Goal: Information Seeking & Learning: Find specific fact

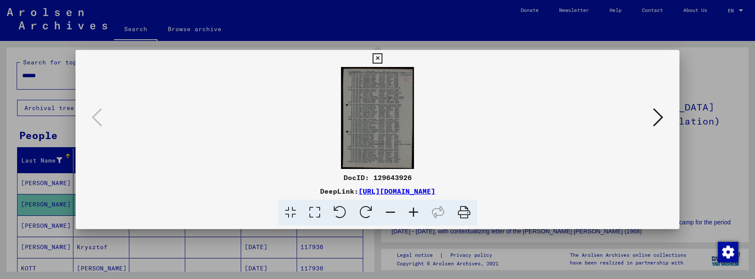
scroll to position [384, 0]
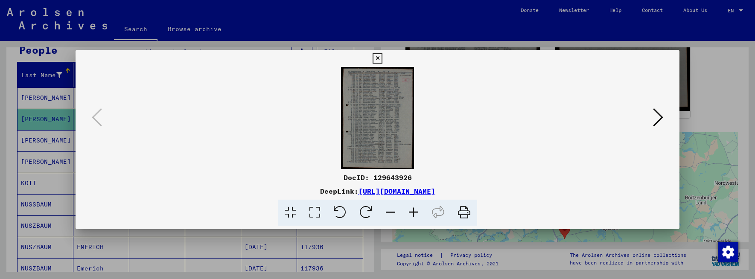
click at [380, 58] on icon at bounding box center [377, 58] width 10 height 10
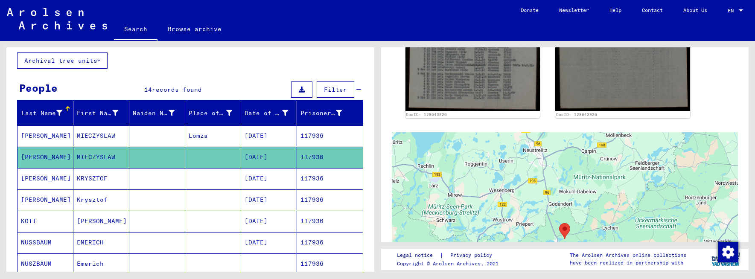
scroll to position [0, 0]
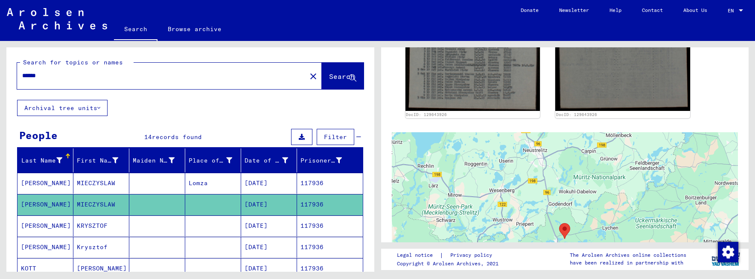
drag, startPoint x: 58, startPoint y: 77, endPoint x: 12, endPoint y: 73, distance: 46.3
click at [12, 72] on div "Search for topics or names ****** close Search" at bounding box center [190, 73] width 368 height 52
click at [335, 75] on span "Search" at bounding box center [342, 76] width 26 height 9
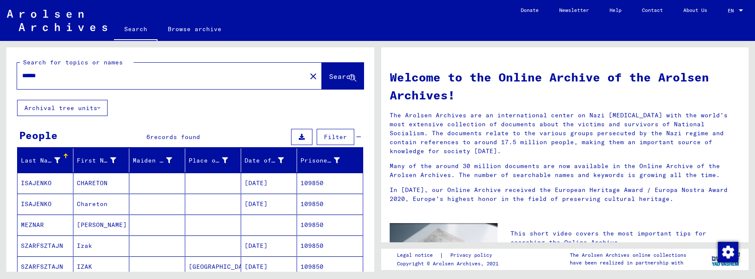
scroll to position [43, 0]
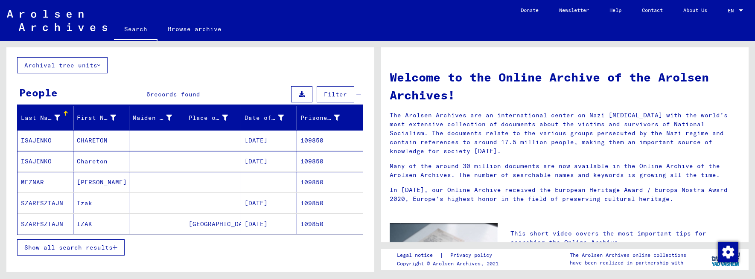
click at [101, 247] on span "Show all search results" at bounding box center [68, 248] width 88 height 8
click at [133, 246] on mat-cell at bounding box center [157, 245] width 56 height 20
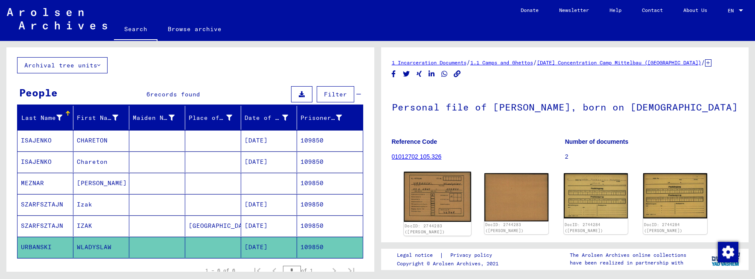
click at [453, 191] on img at bounding box center [436, 197] width 67 height 50
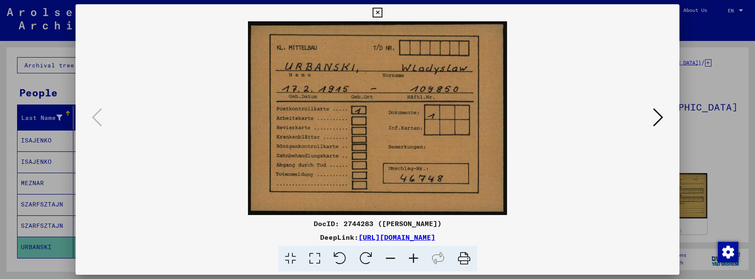
click at [657, 118] on icon at bounding box center [658, 117] width 10 height 20
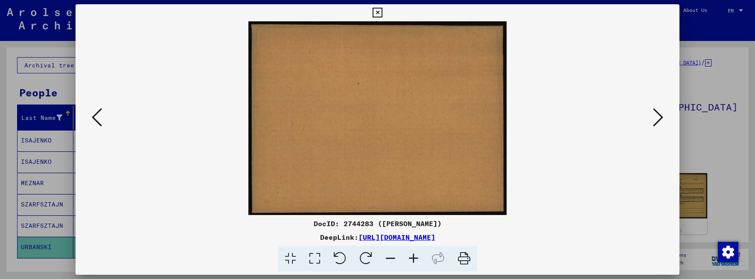
click at [657, 118] on icon at bounding box center [658, 117] width 10 height 20
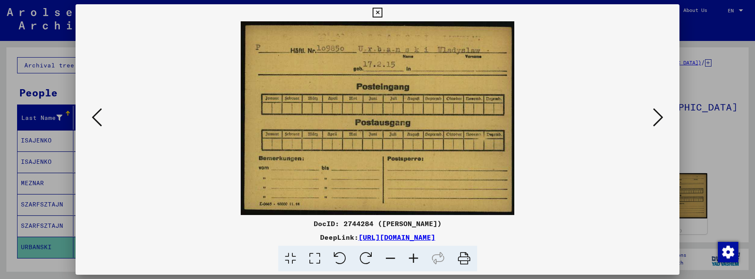
click at [659, 119] on icon at bounding box center [658, 117] width 10 height 20
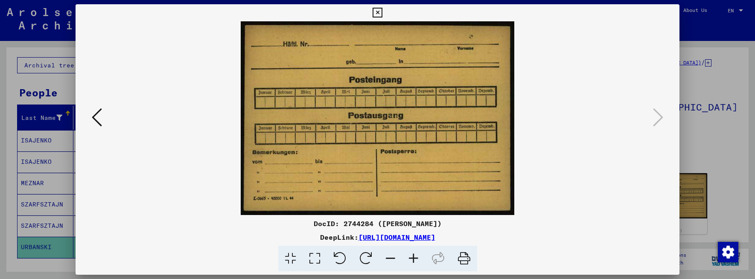
click at [94, 118] on icon at bounding box center [97, 117] width 10 height 20
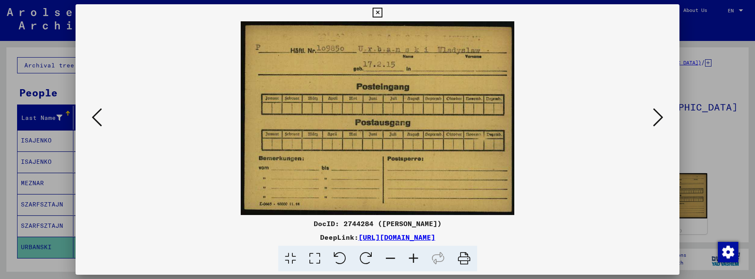
click at [93, 121] on icon at bounding box center [97, 117] width 10 height 20
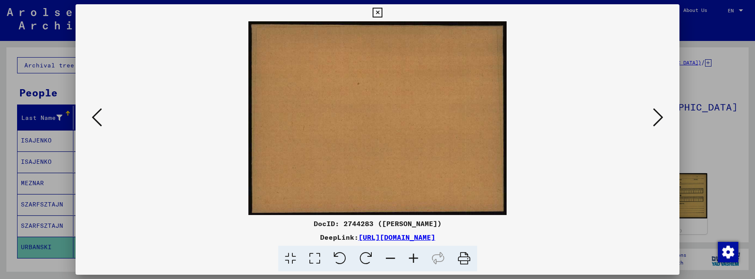
click at [96, 119] on icon at bounding box center [97, 117] width 10 height 20
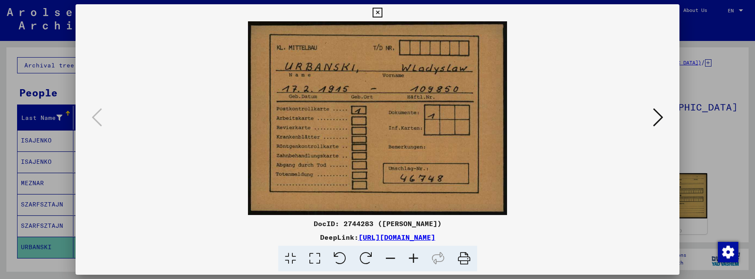
click at [659, 120] on icon at bounding box center [658, 117] width 10 height 20
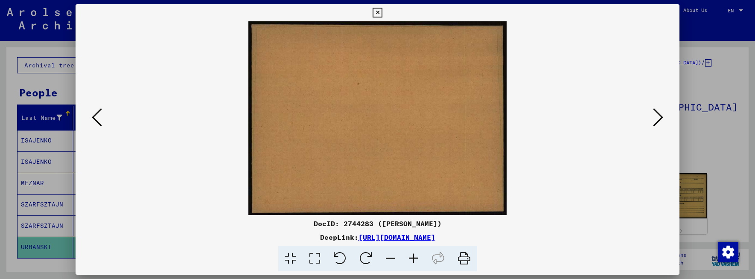
click at [659, 120] on icon at bounding box center [658, 117] width 10 height 20
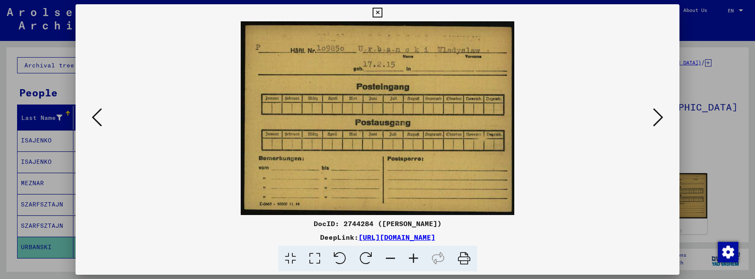
click at [657, 121] on icon at bounding box center [658, 117] width 10 height 20
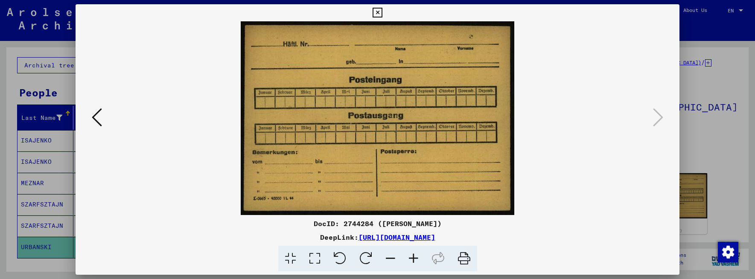
click at [377, 14] on icon at bounding box center [377, 13] width 10 height 10
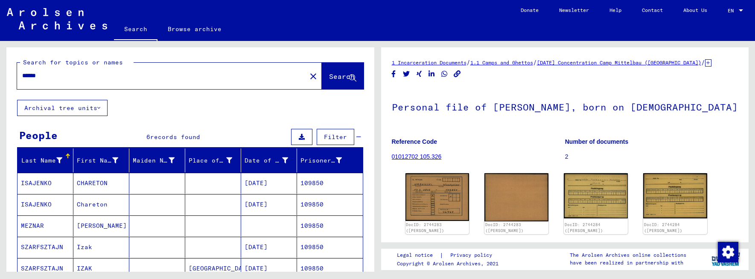
drag, startPoint x: 44, startPoint y: 75, endPoint x: 17, endPoint y: 76, distance: 27.3
click at [17, 76] on div "******" at bounding box center [159, 75] width 284 height 19
type input "********"
click at [329, 75] on span "Search" at bounding box center [342, 76] width 26 height 9
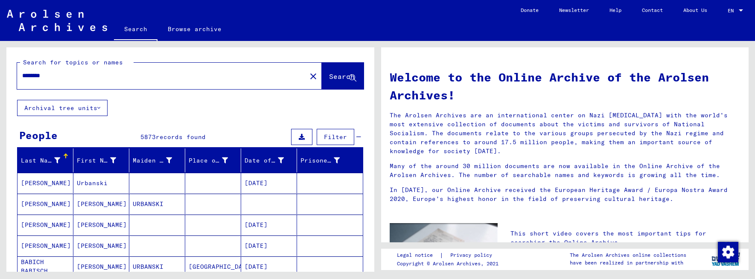
click at [65, 155] on div at bounding box center [66, 155] width 3 height 3
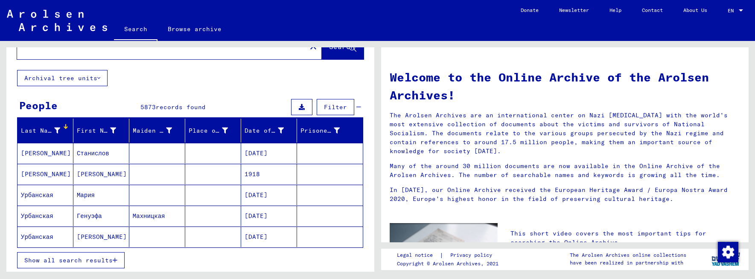
scroll to position [43, 0]
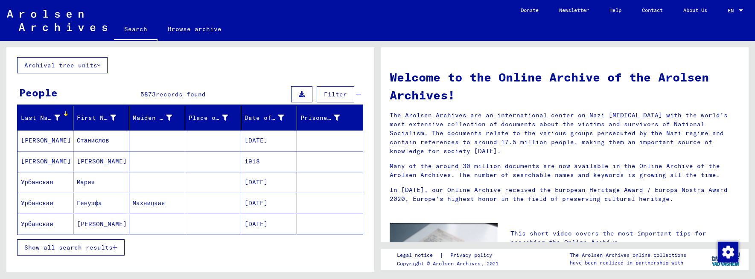
click at [67, 250] on span "Show all search results" at bounding box center [68, 248] width 88 height 8
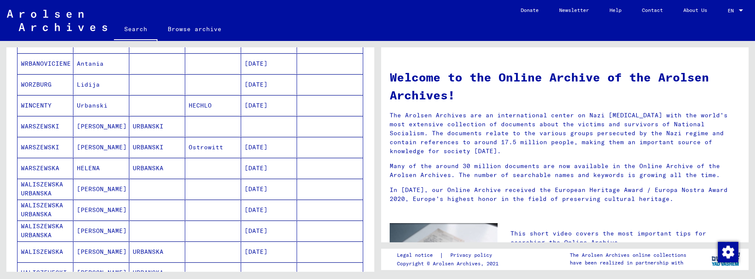
scroll to position [384, 0]
